Goal: Use online tool/utility: Utilize a website feature to perform a specific function

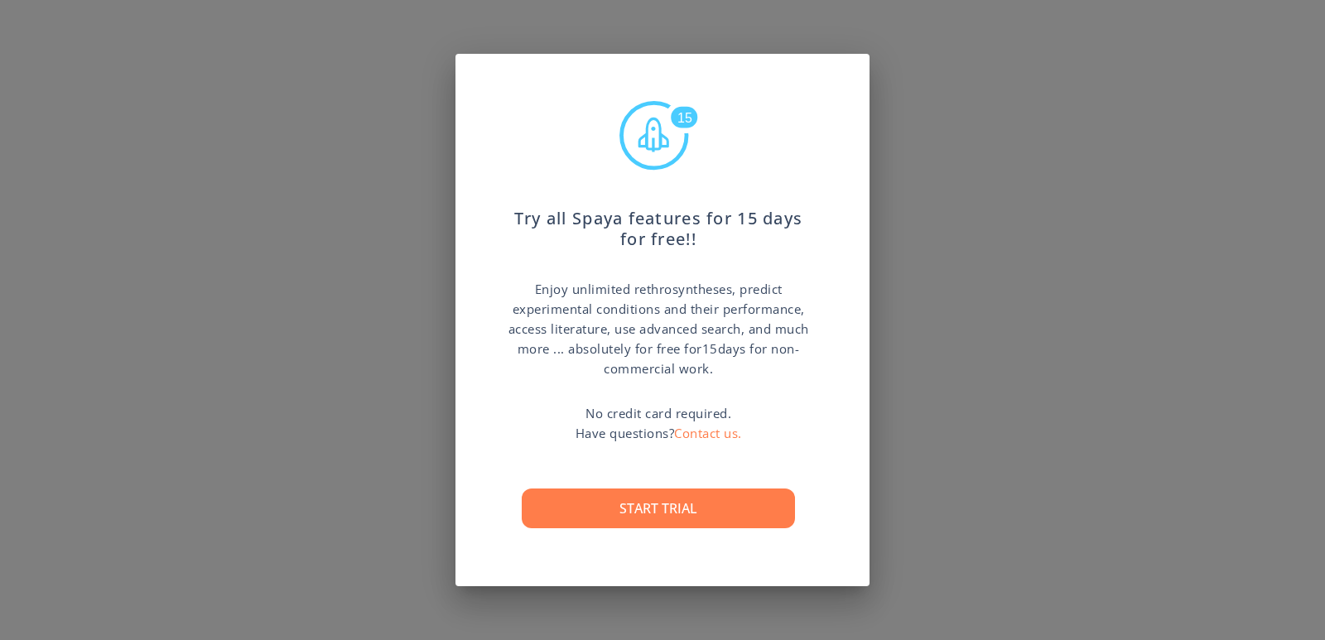
click at [1174, 307] on div "15 Try all Spaya features for 15 days for free!! Enjoy unlimited rethrosynthese…" at bounding box center [662, 320] width 1325 height 640
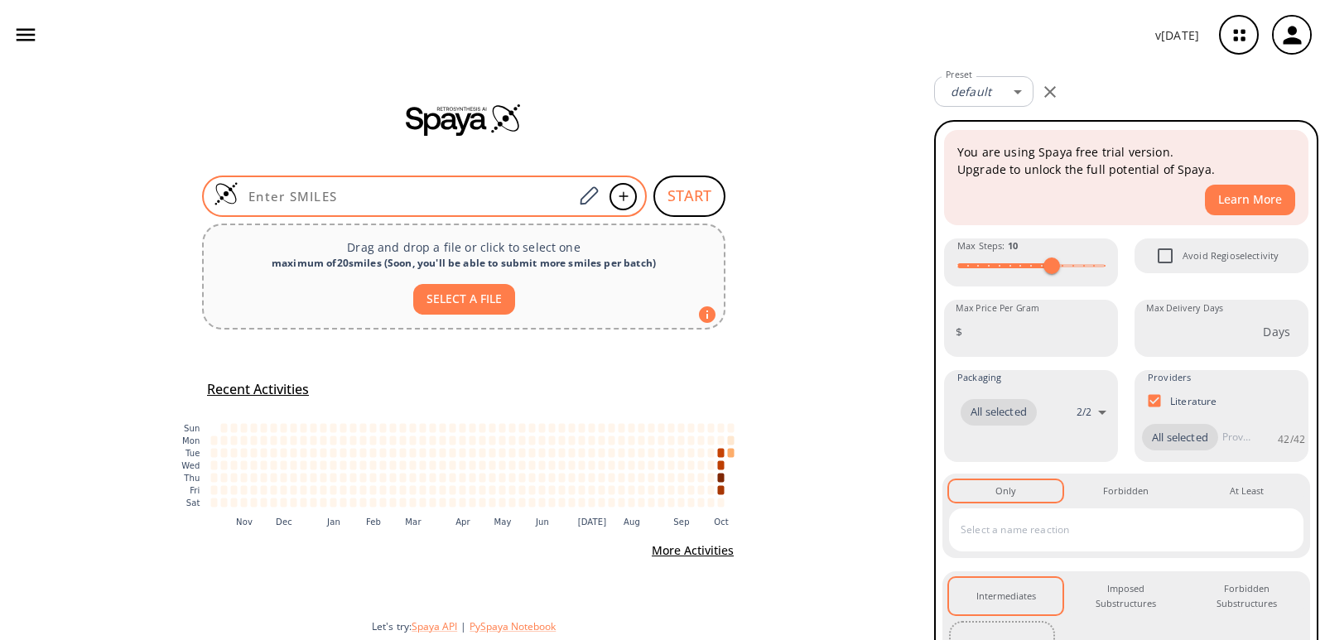
click at [356, 211] on div at bounding box center [424, 196] width 445 height 41
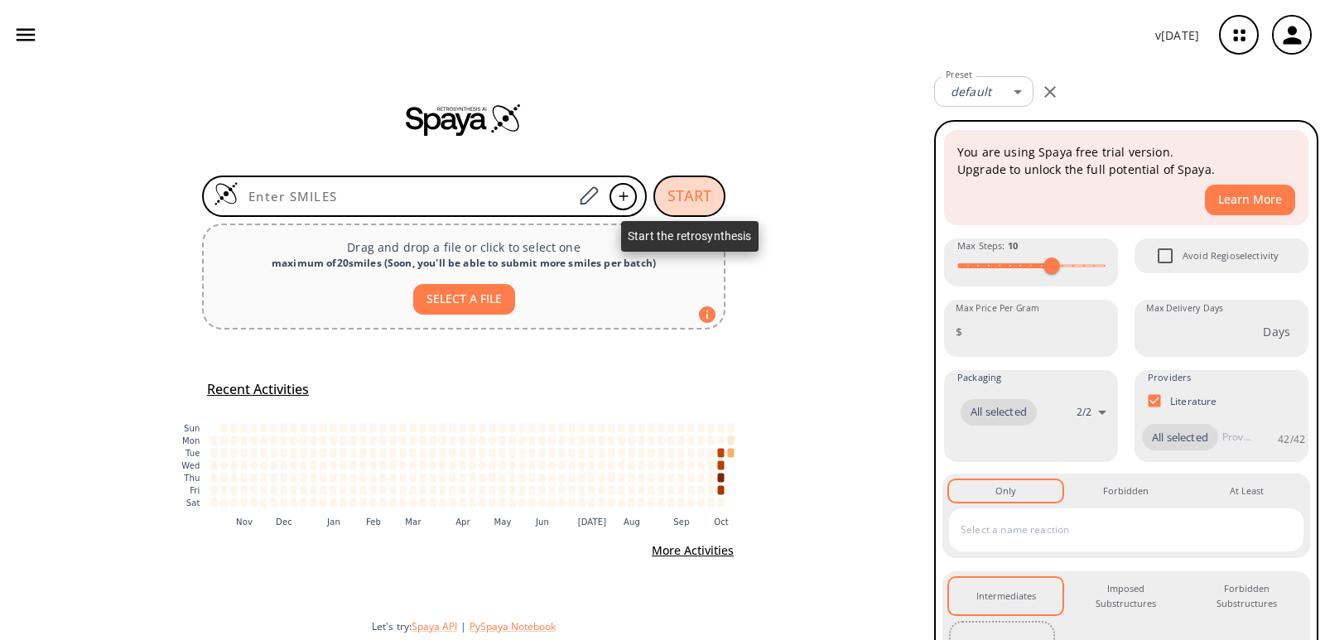
click at [698, 196] on button "START" at bounding box center [690, 196] width 72 height 41
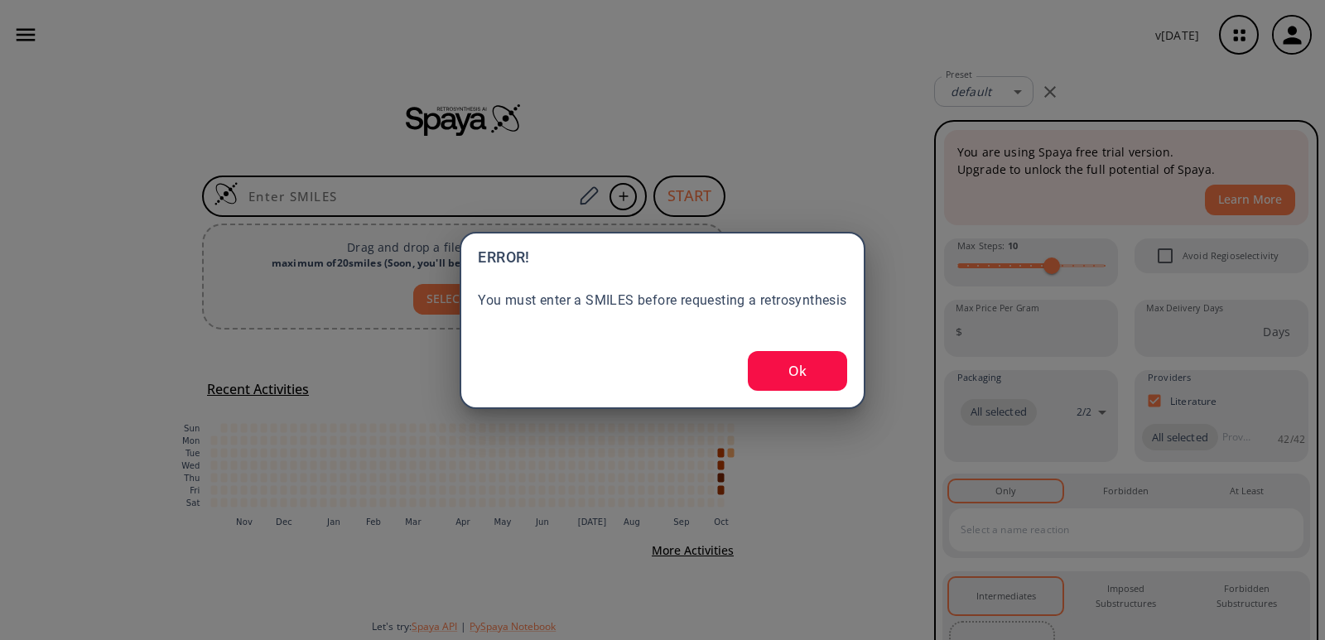
click at [810, 364] on button "Ok" at bounding box center [797, 371] width 99 height 40
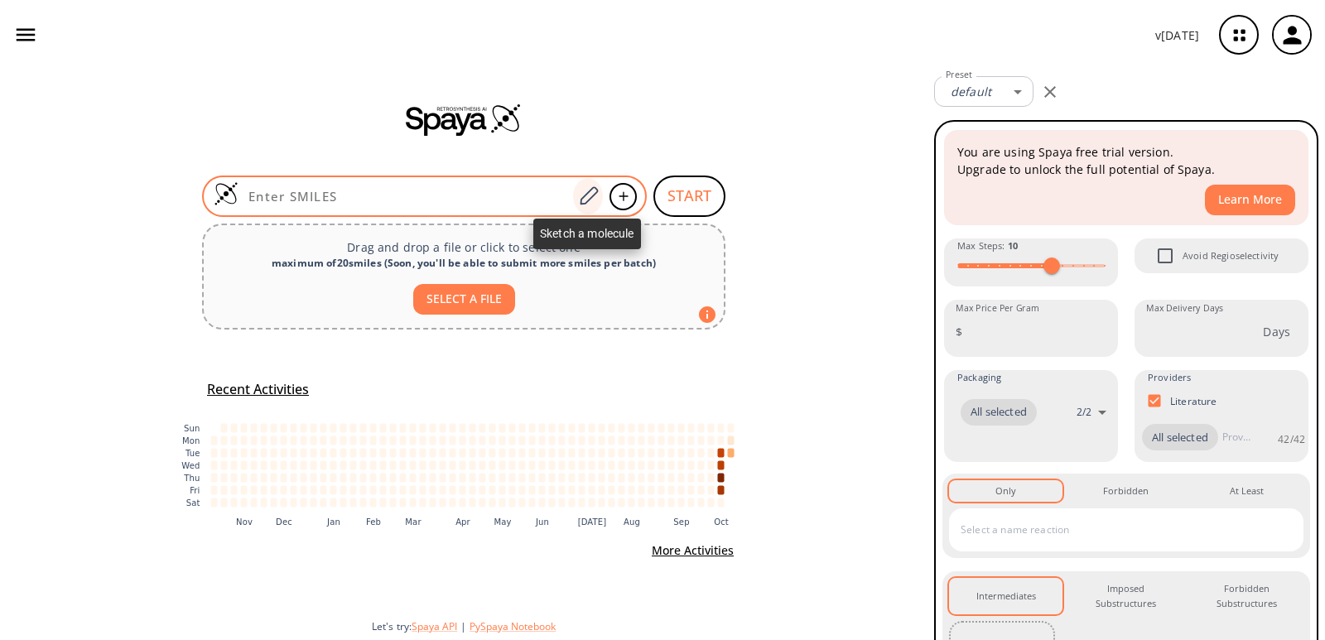
click at [589, 189] on icon at bounding box center [588, 197] width 22 height 22
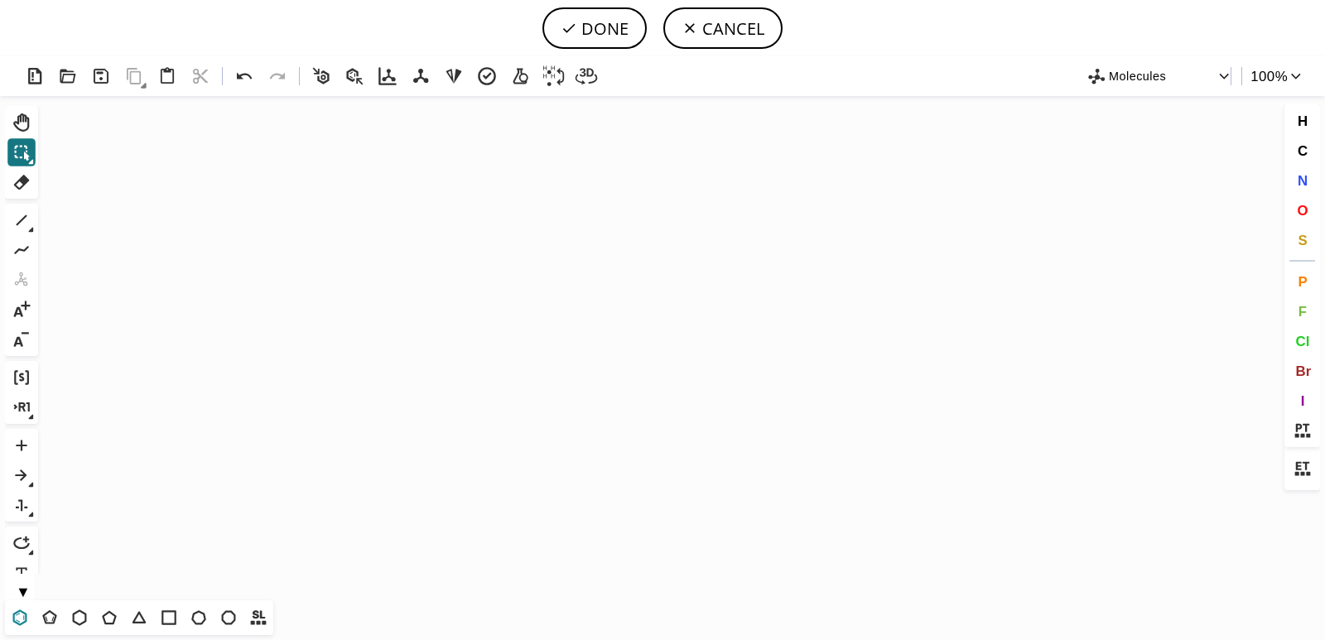
click at [17, 622] on icon at bounding box center [20, 618] width 22 height 22
click at [352, 375] on icon "Created with [PERSON_NAME] 2.3.0" at bounding box center [663, 348] width 1236 height 505
click at [25, 221] on icon at bounding box center [22, 221] width 22 height 22
